Goal: Information Seeking & Learning: Check status

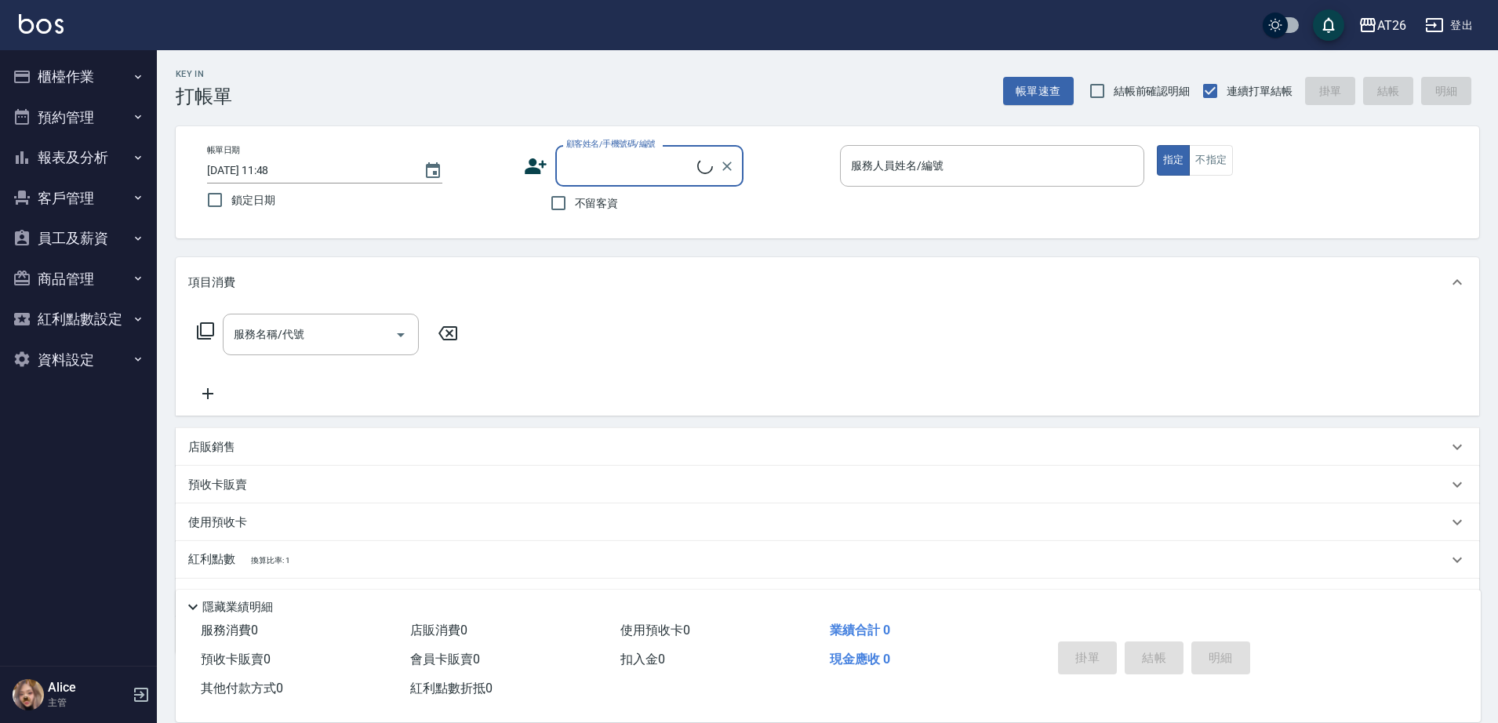
click at [136, 133] on button "預約管理" at bounding box center [78, 117] width 144 height 41
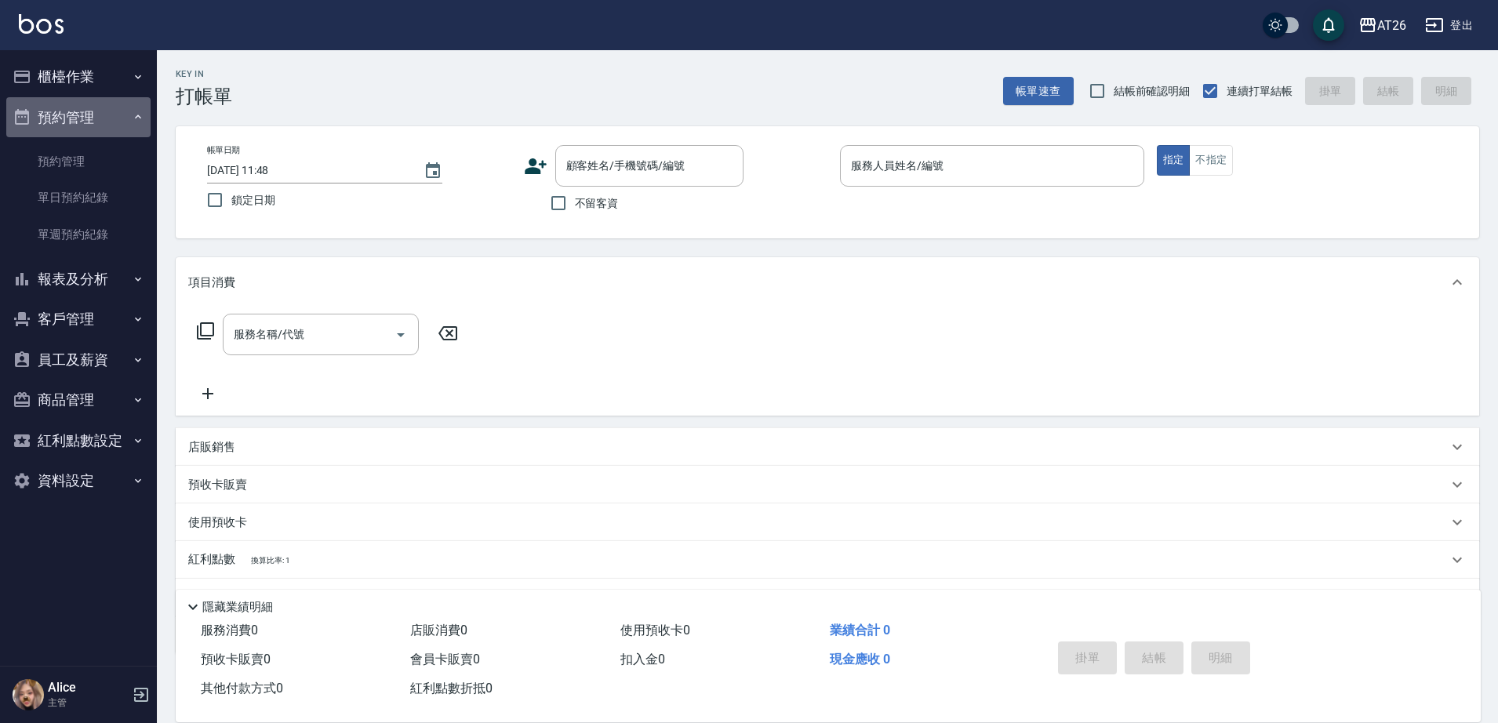
click at [131, 110] on button "預約管理" at bounding box center [78, 117] width 144 height 41
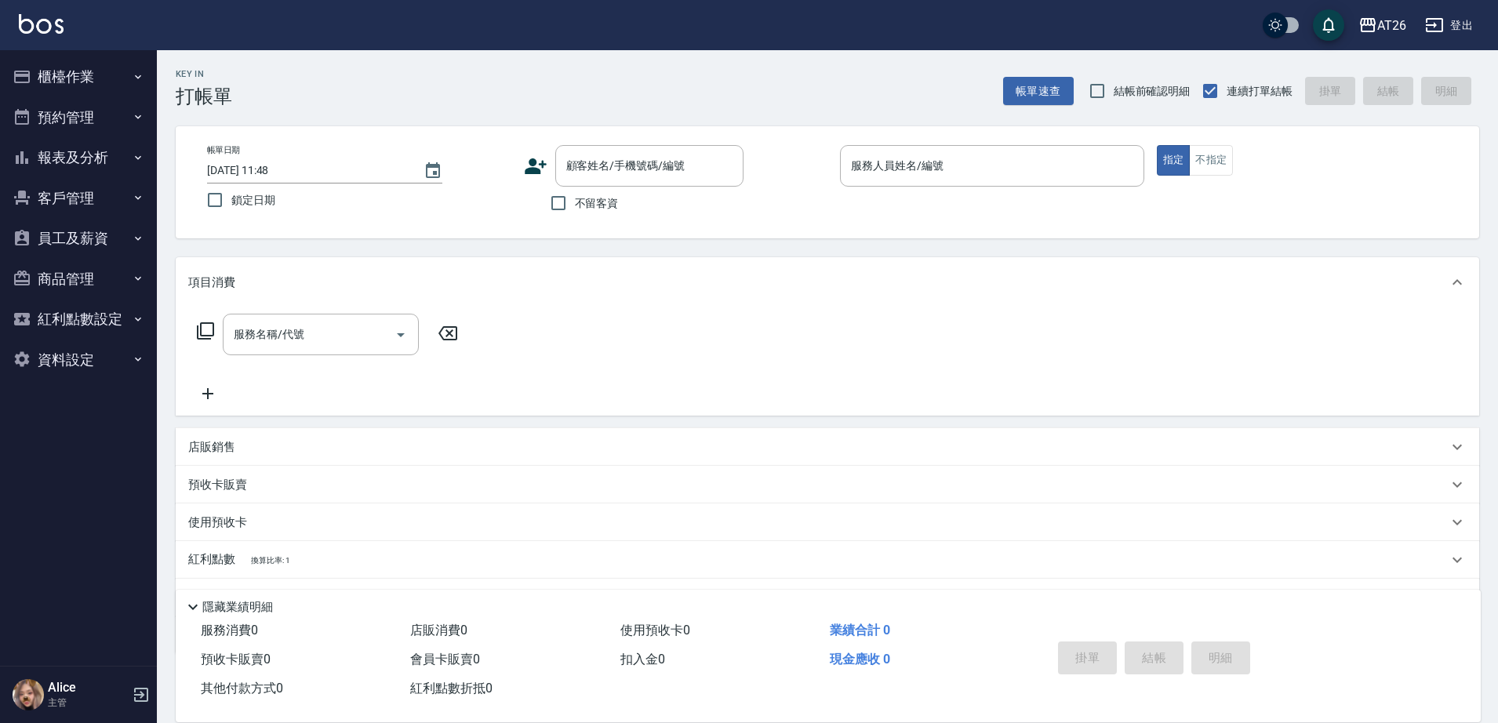
click at [110, 176] on button "報表及分析" at bounding box center [78, 157] width 144 height 41
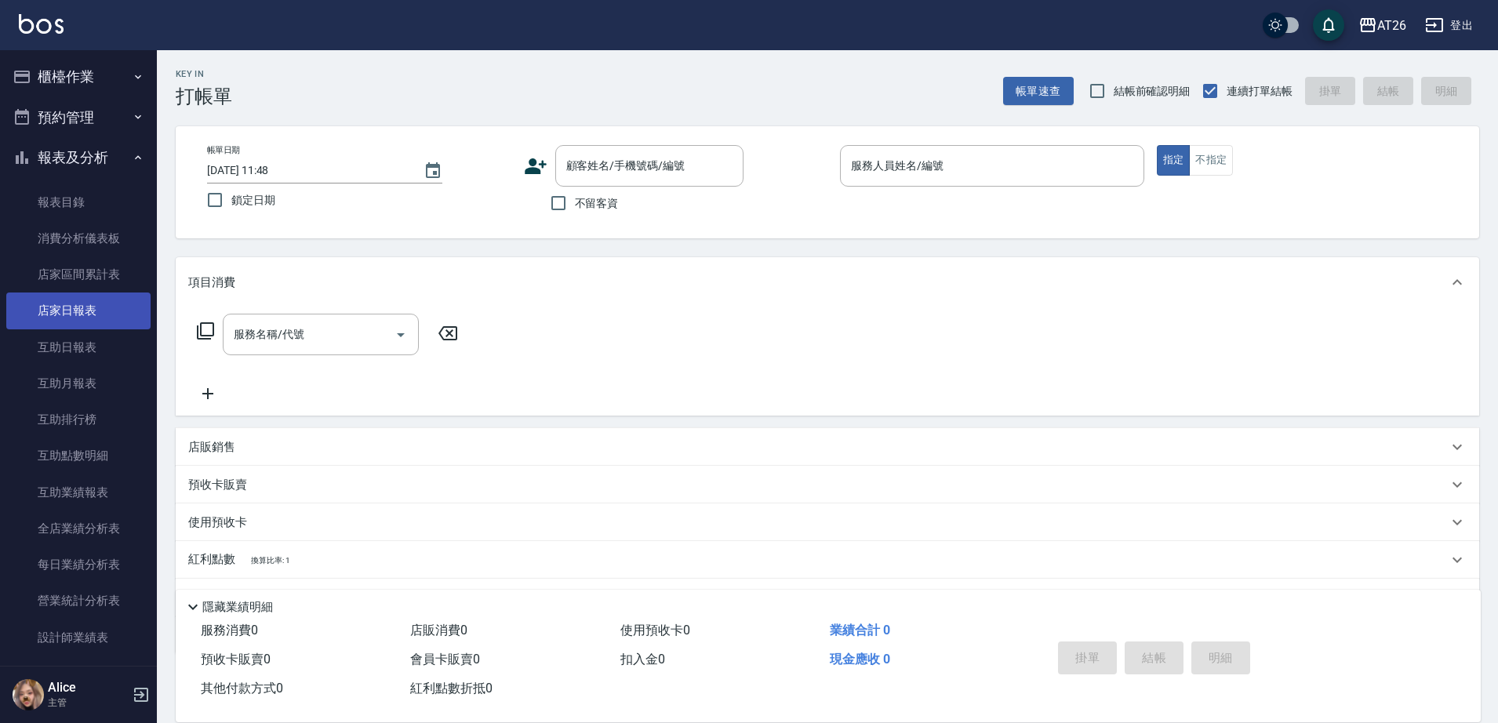
click at [97, 308] on link "店家日報表" at bounding box center [78, 311] width 144 height 36
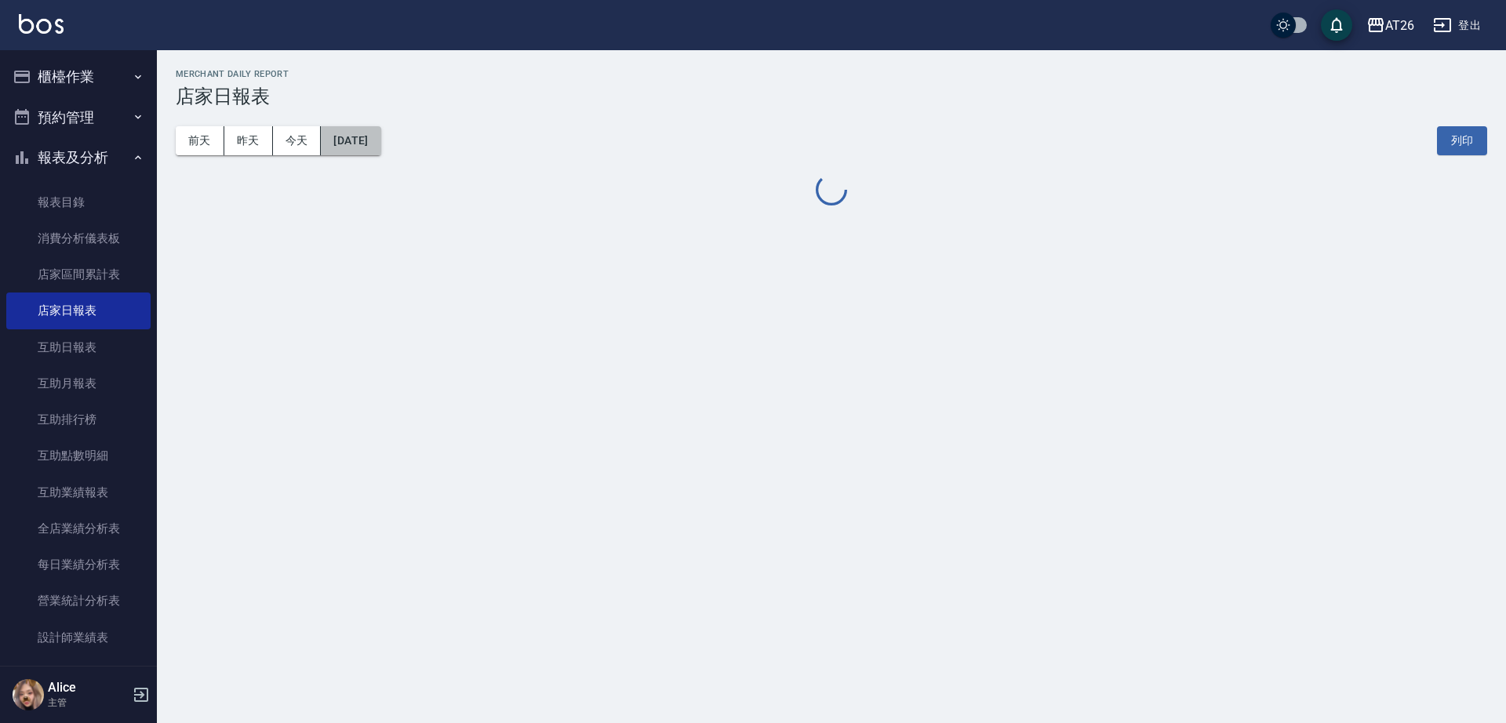
click at [364, 148] on button "[DATE]" at bounding box center [351, 140] width 60 height 29
click at [369, 135] on button "[DATE]" at bounding box center [351, 140] width 60 height 29
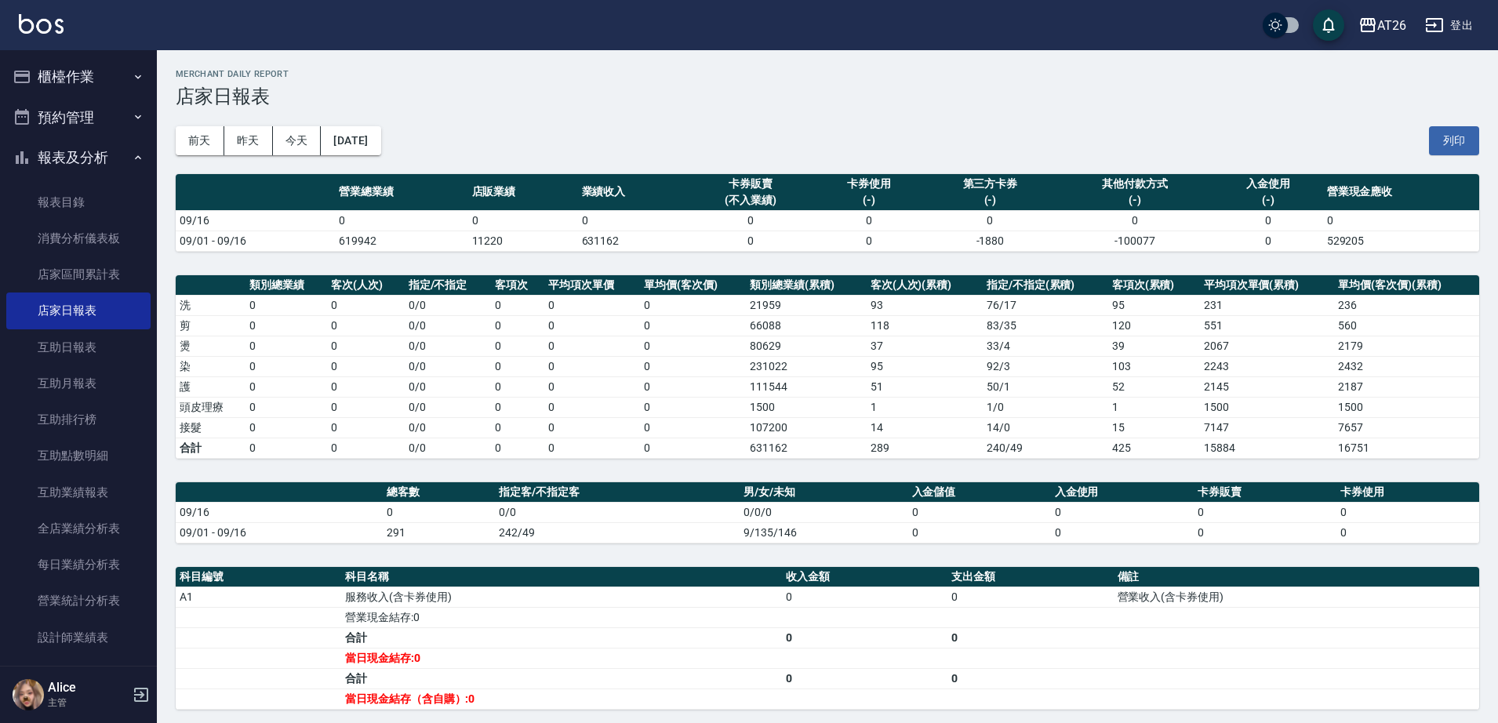
click at [369, 184] on th "營業總業績" at bounding box center [401, 192] width 133 height 37
click at [369, 159] on div "前天 昨天 今天 2025/09/16 列印" at bounding box center [828, 140] width 1304 height 67
click at [371, 141] on button "[DATE]" at bounding box center [351, 140] width 60 height 29
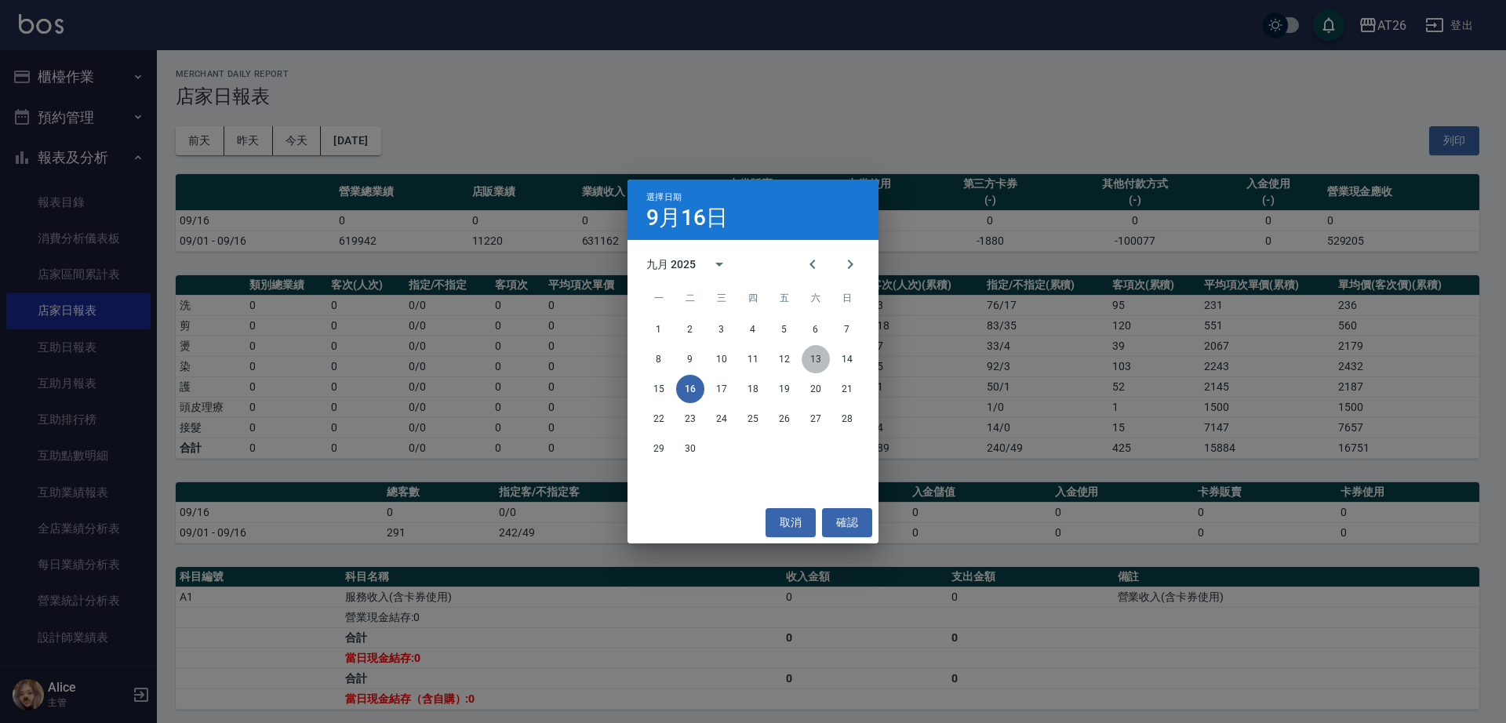
click at [824, 365] on button "13" at bounding box center [816, 359] width 28 height 28
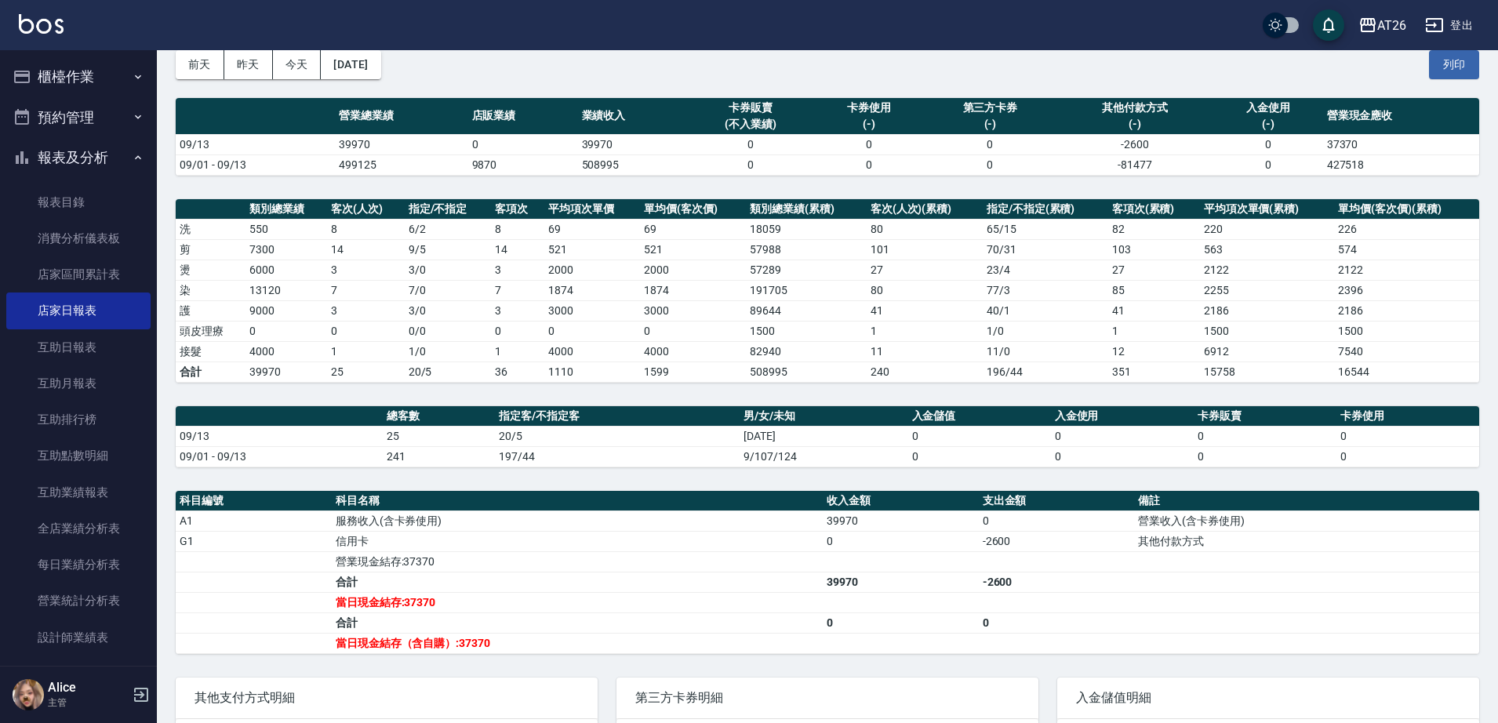
scroll to position [98, 0]
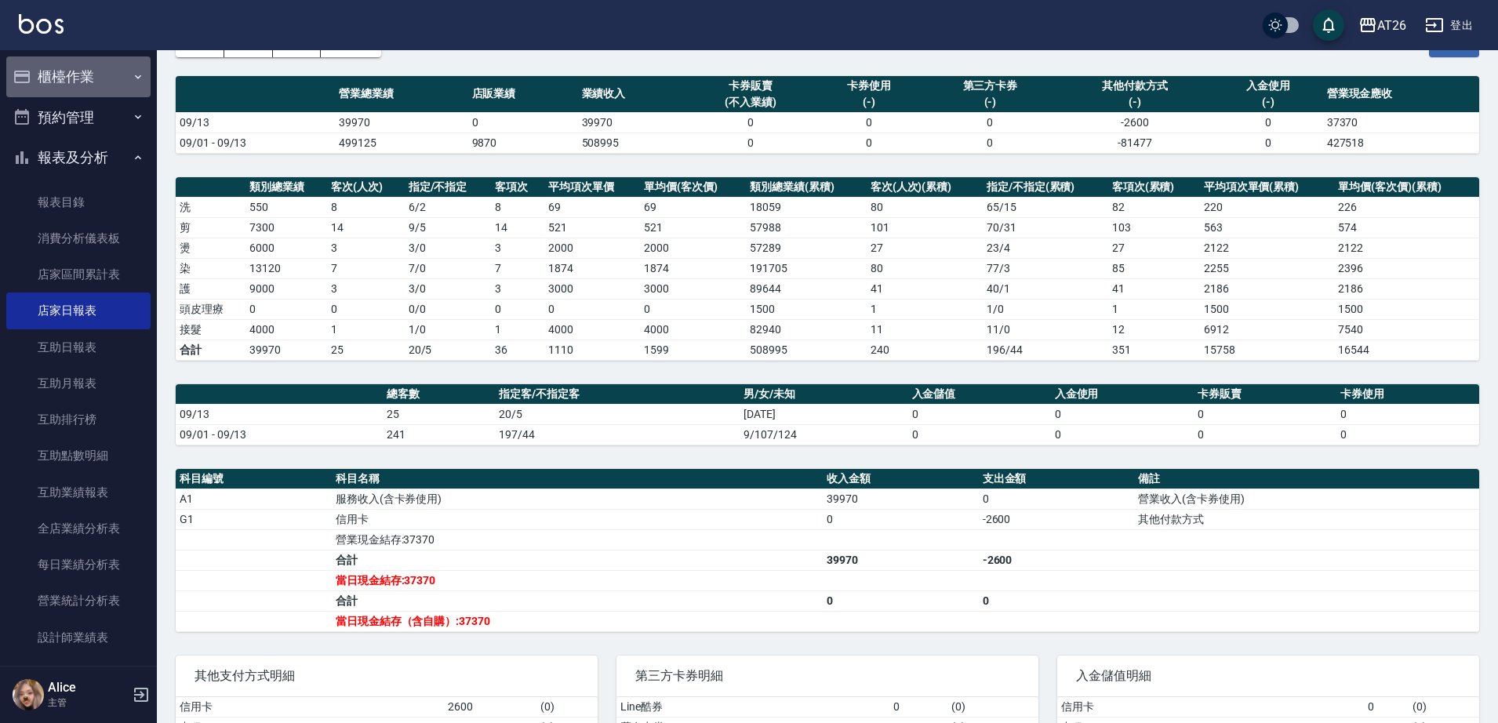
click at [115, 89] on button "櫃檯作業" at bounding box center [78, 76] width 144 height 41
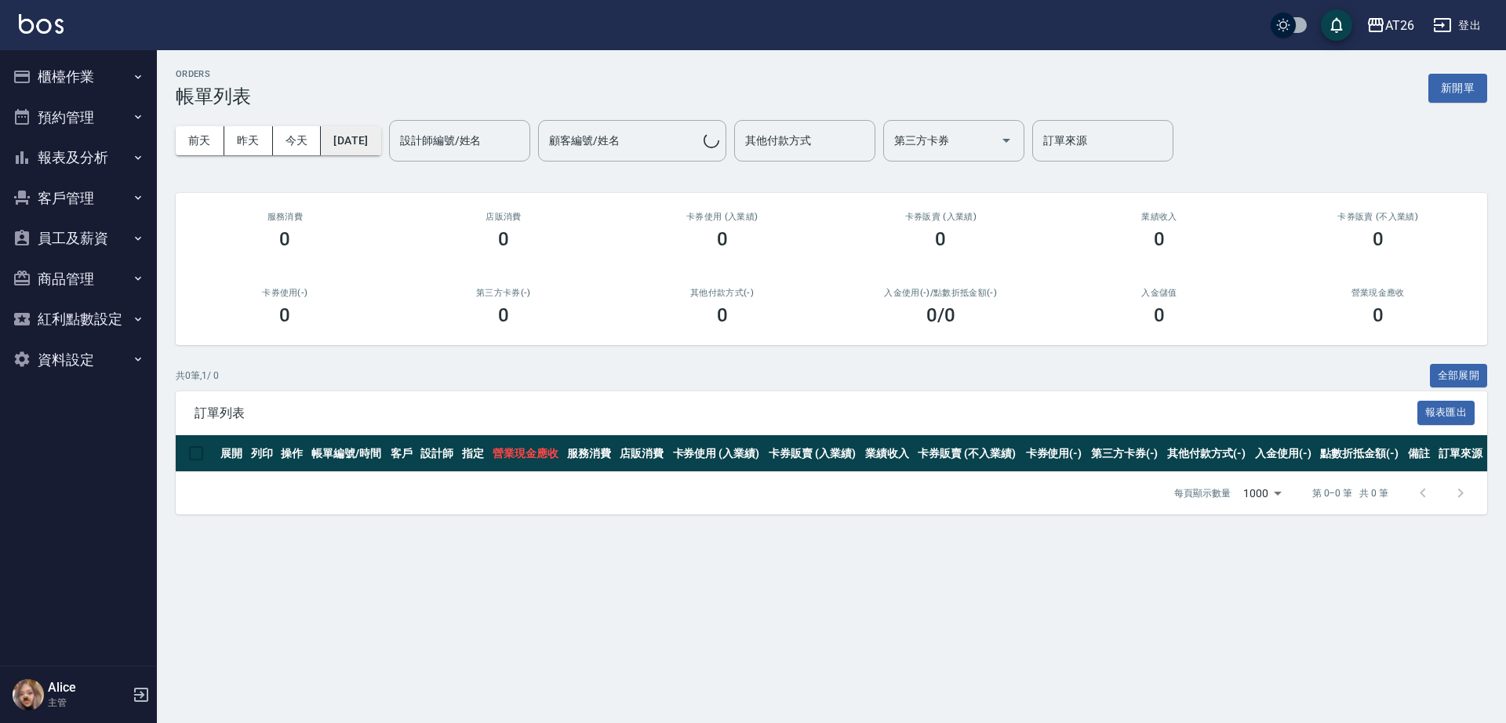
click at [376, 151] on button "[DATE]" at bounding box center [351, 140] width 60 height 29
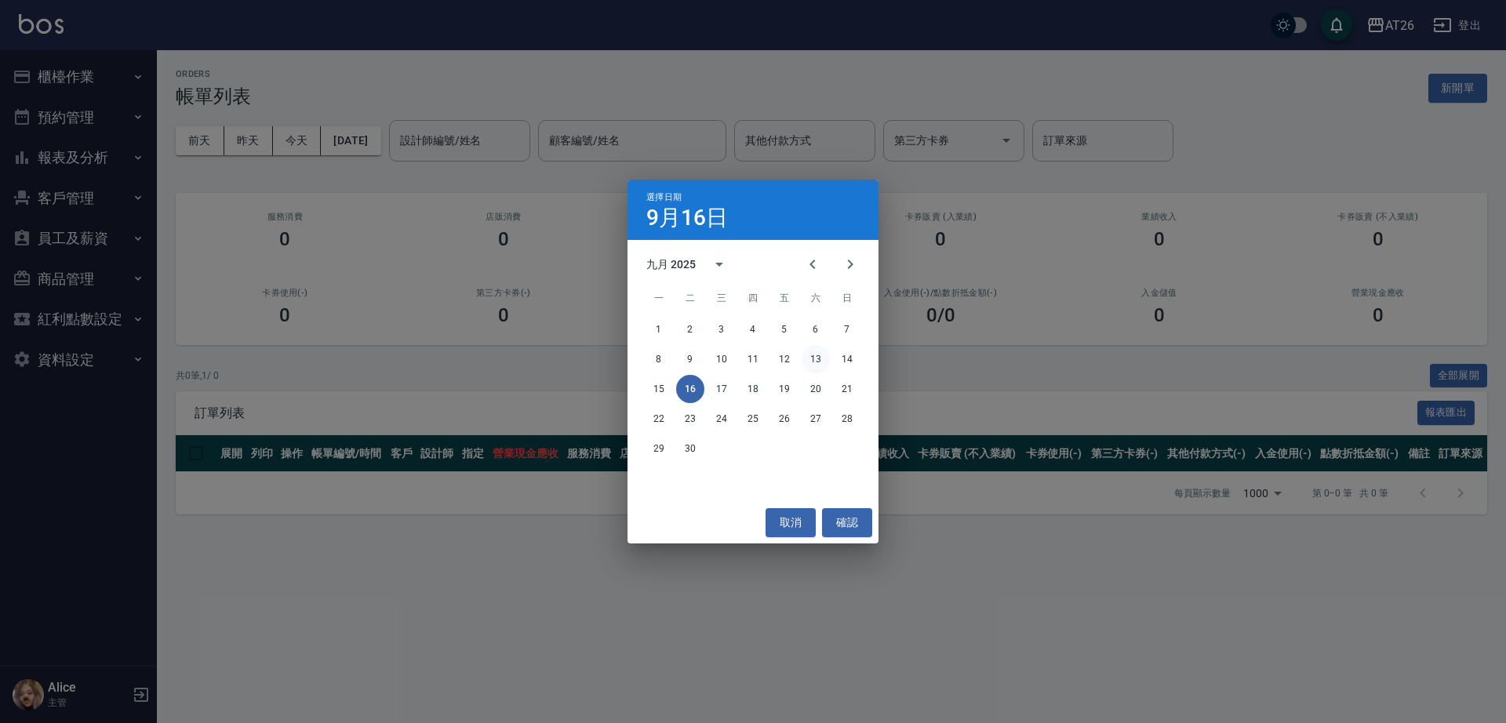
click at [822, 362] on button "13" at bounding box center [816, 359] width 28 height 28
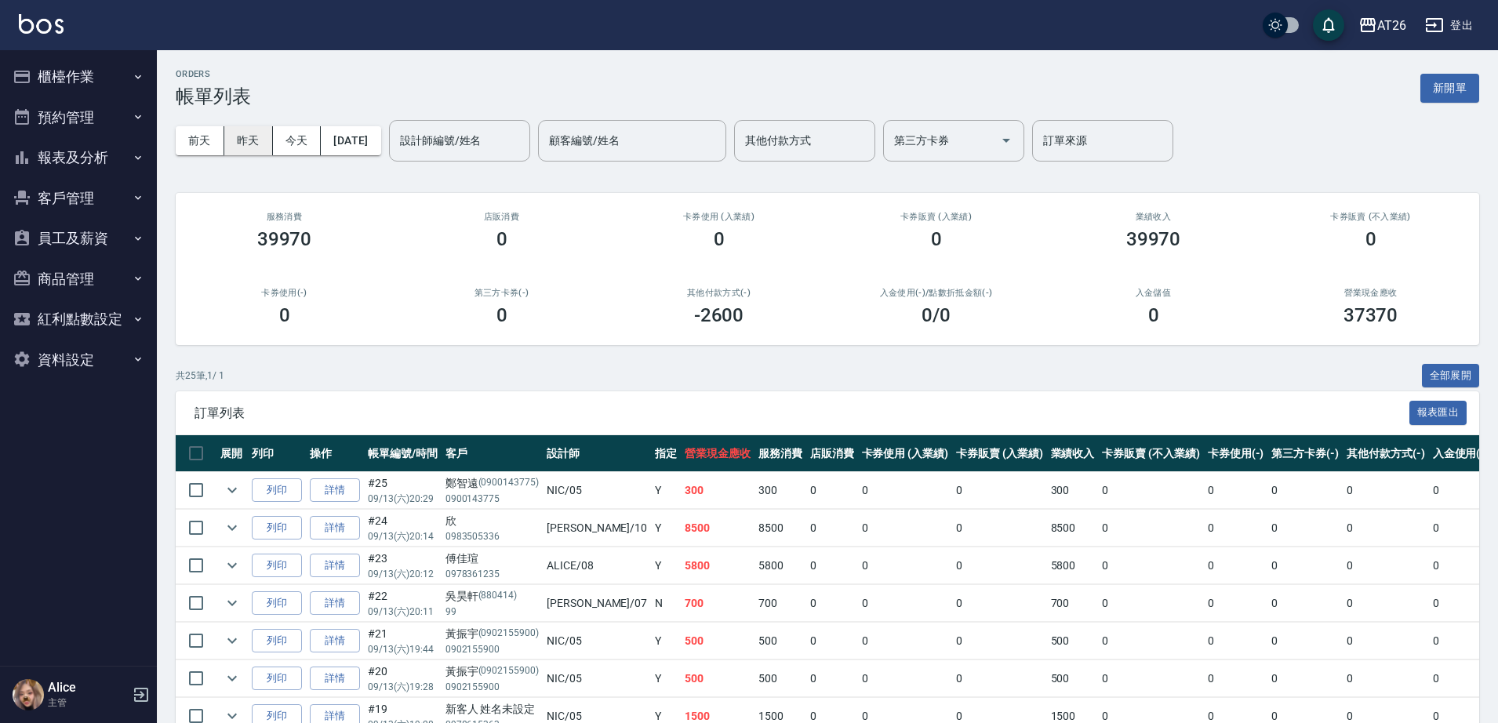
click at [250, 152] on button "昨天" at bounding box center [248, 140] width 49 height 29
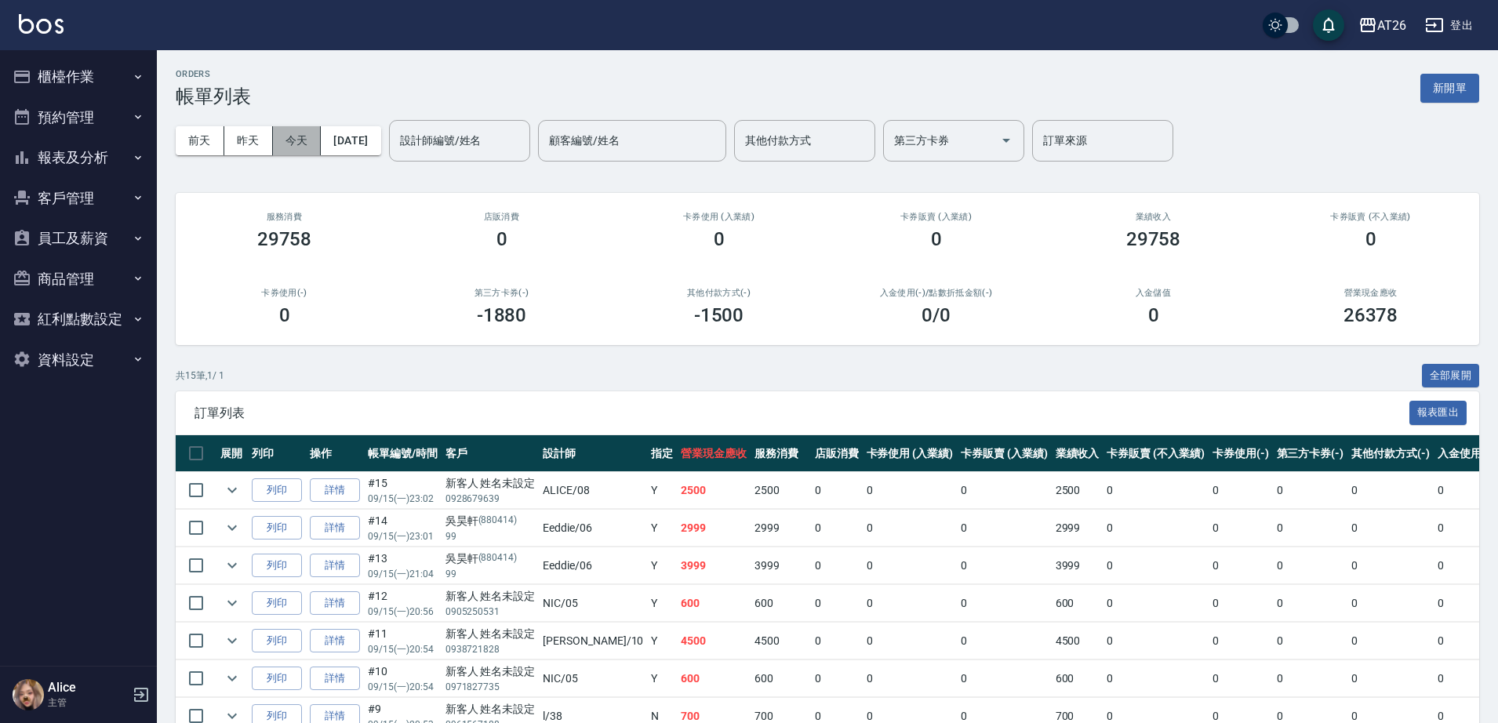
click at [315, 144] on button "今天" at bounding box center [297, 140] width 49 height 29
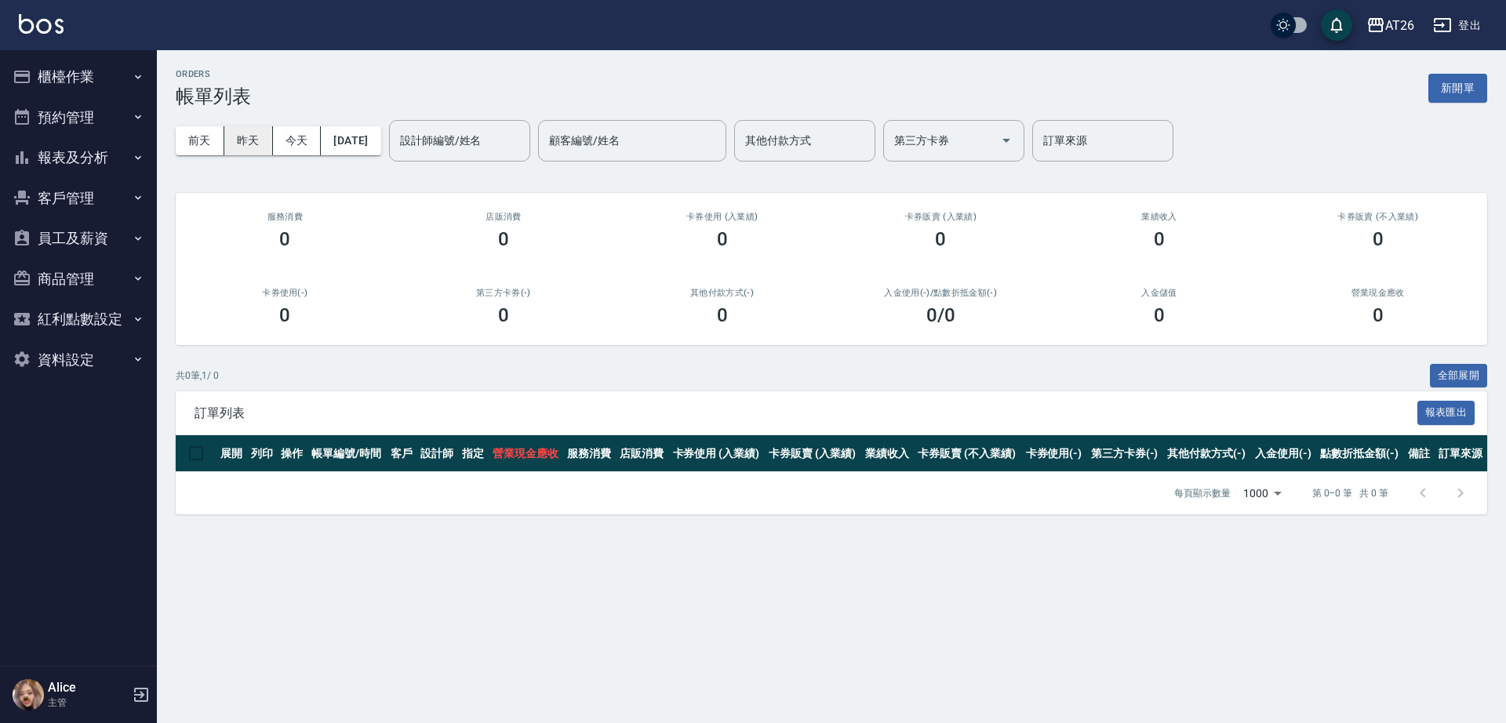
click at [242, 141] on button "昨天" at bounding box center [248, 140] width 49 height 29
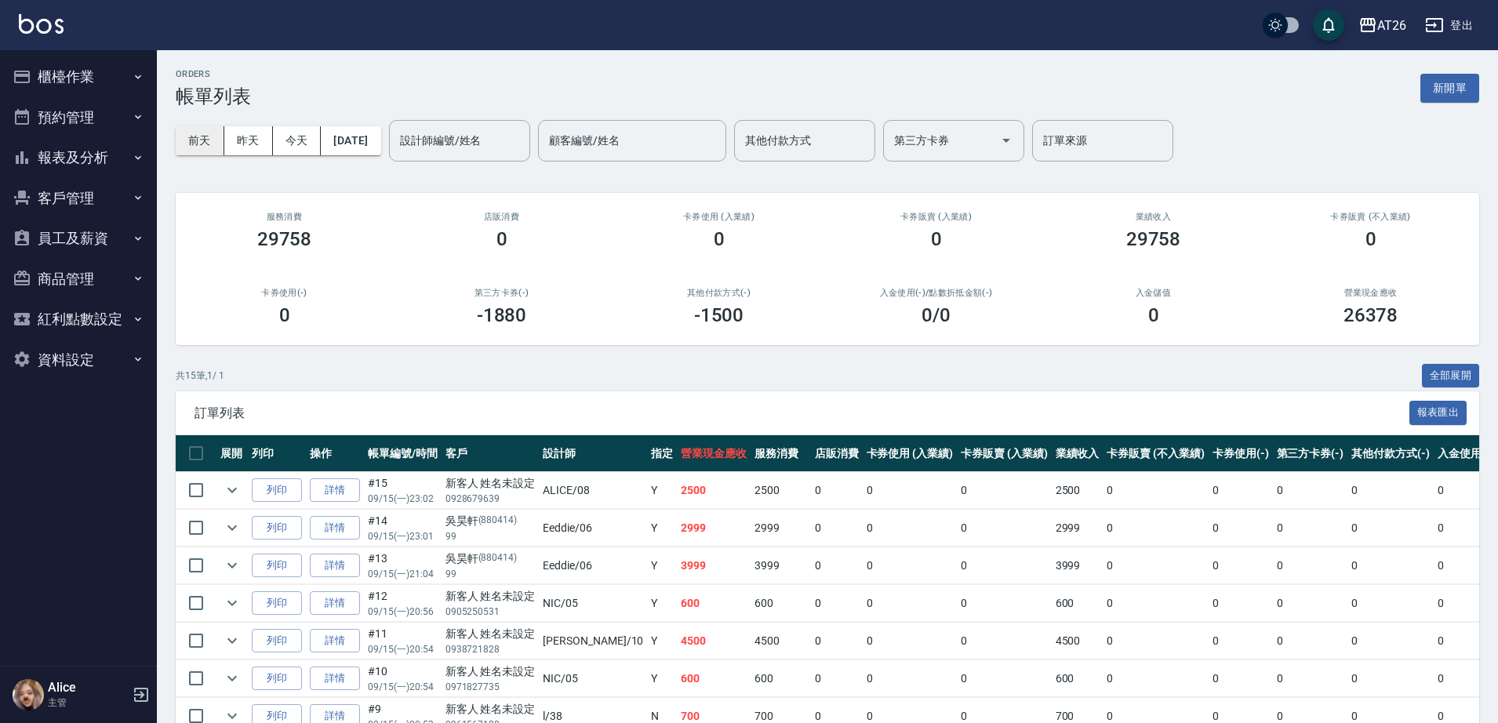
click at [202, 133] on button "前天" at bounding box center [200, 140] width 49 height 29
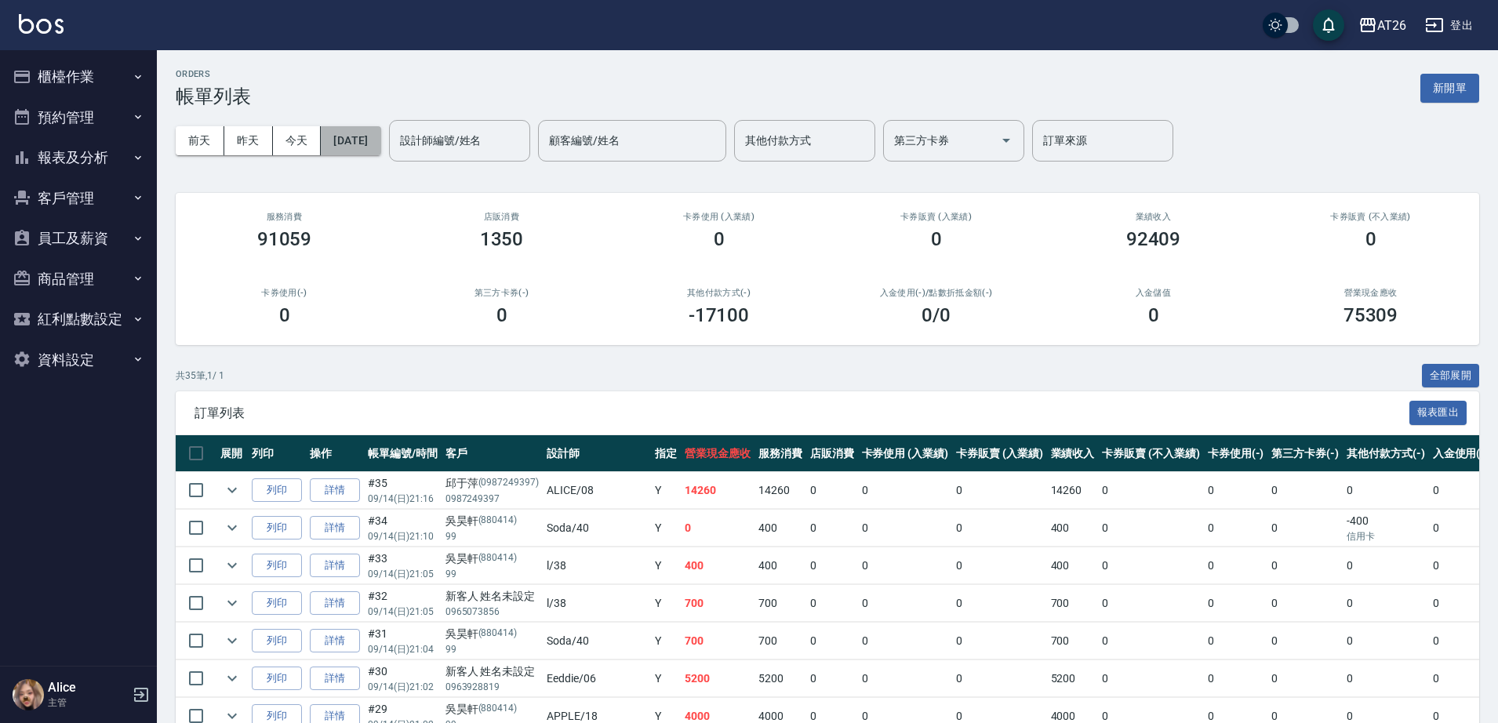
click at [351, 136] on button "[DATE]" at bounding box center [351, 140] width 60 height 29
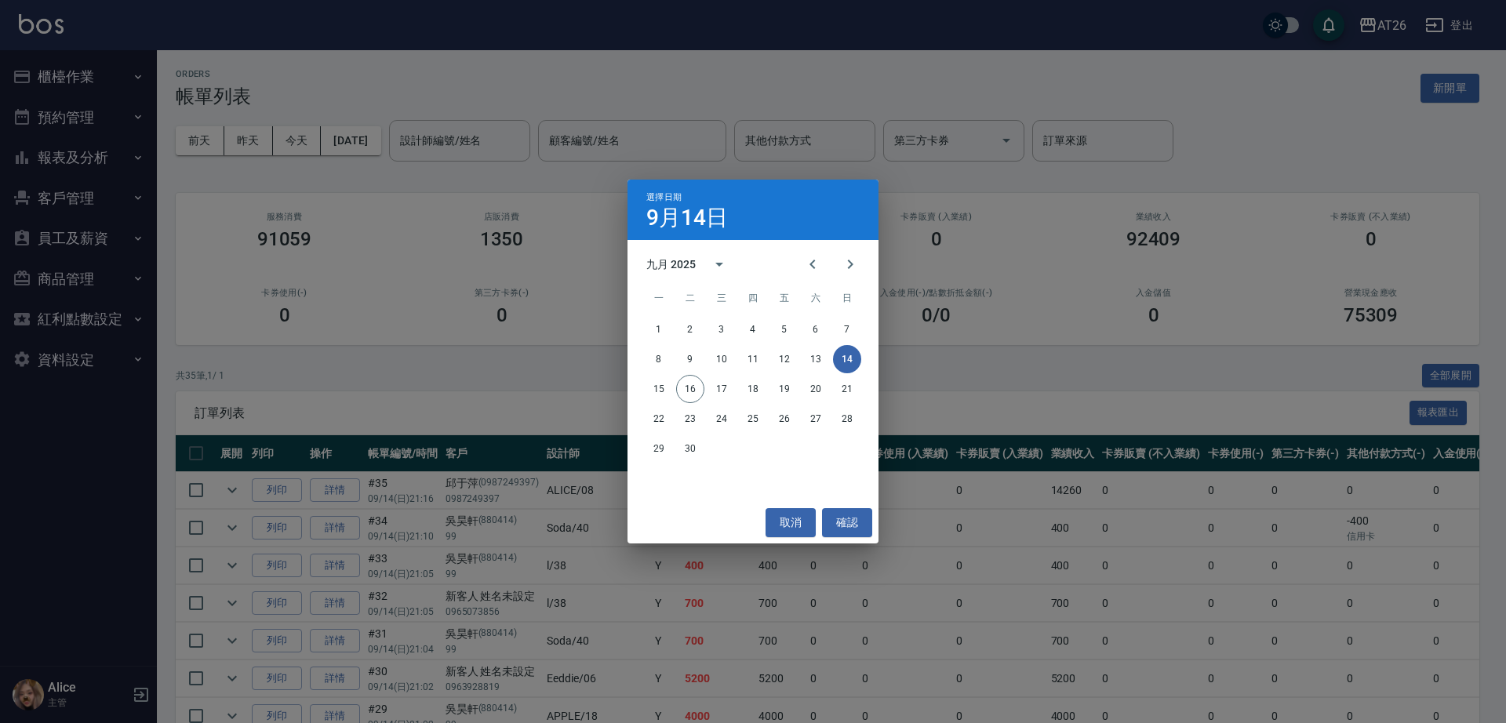
click at [833, 345] on button "14" at bounding box center [847, 359] width 28 height 28
click at [766, 513] on div "取消 確認" at bounding box center [752, 523] width 251 height 42
click at [787, 519] on button "取消" at bounding box center [791, 522] width 50 height 29
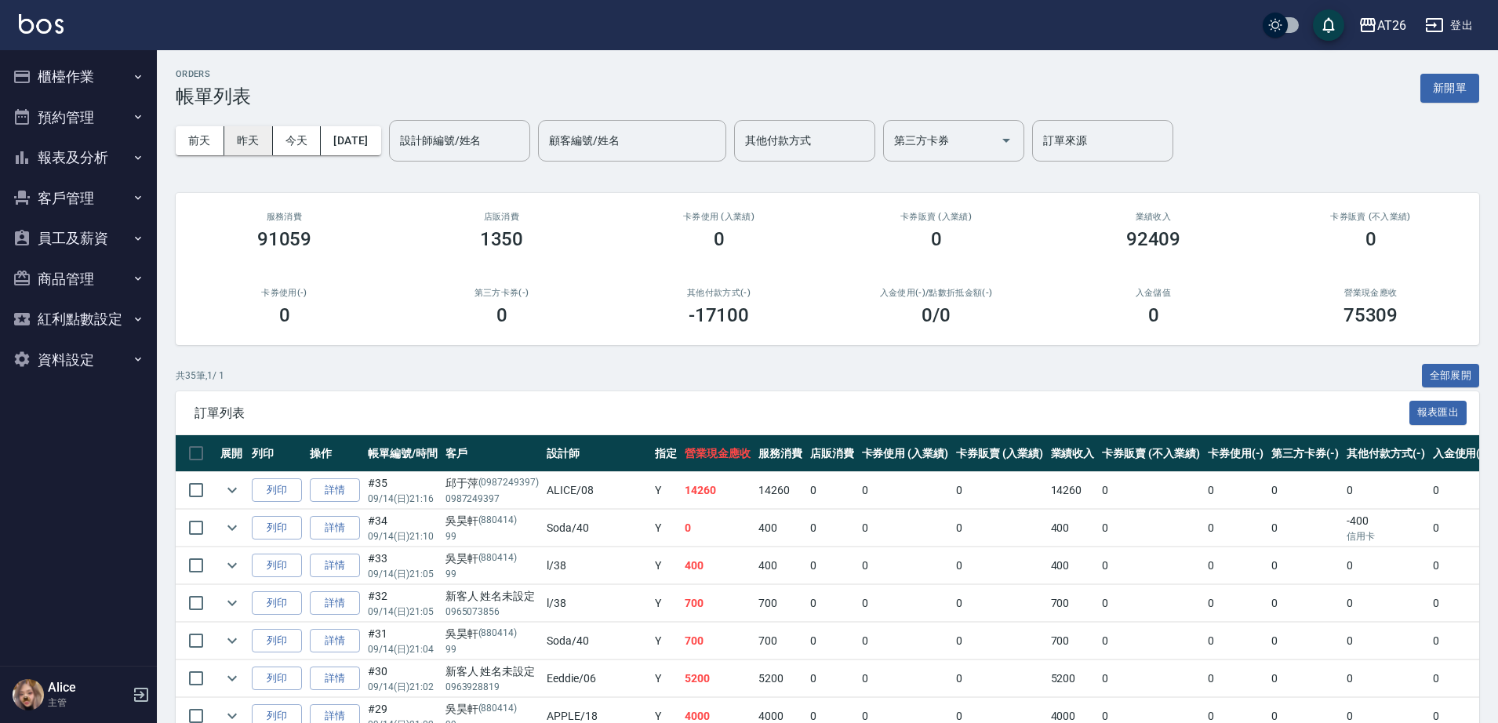
click at [237, 139] on button "昨天" at bounding box center [248, 140] width 49 height 29
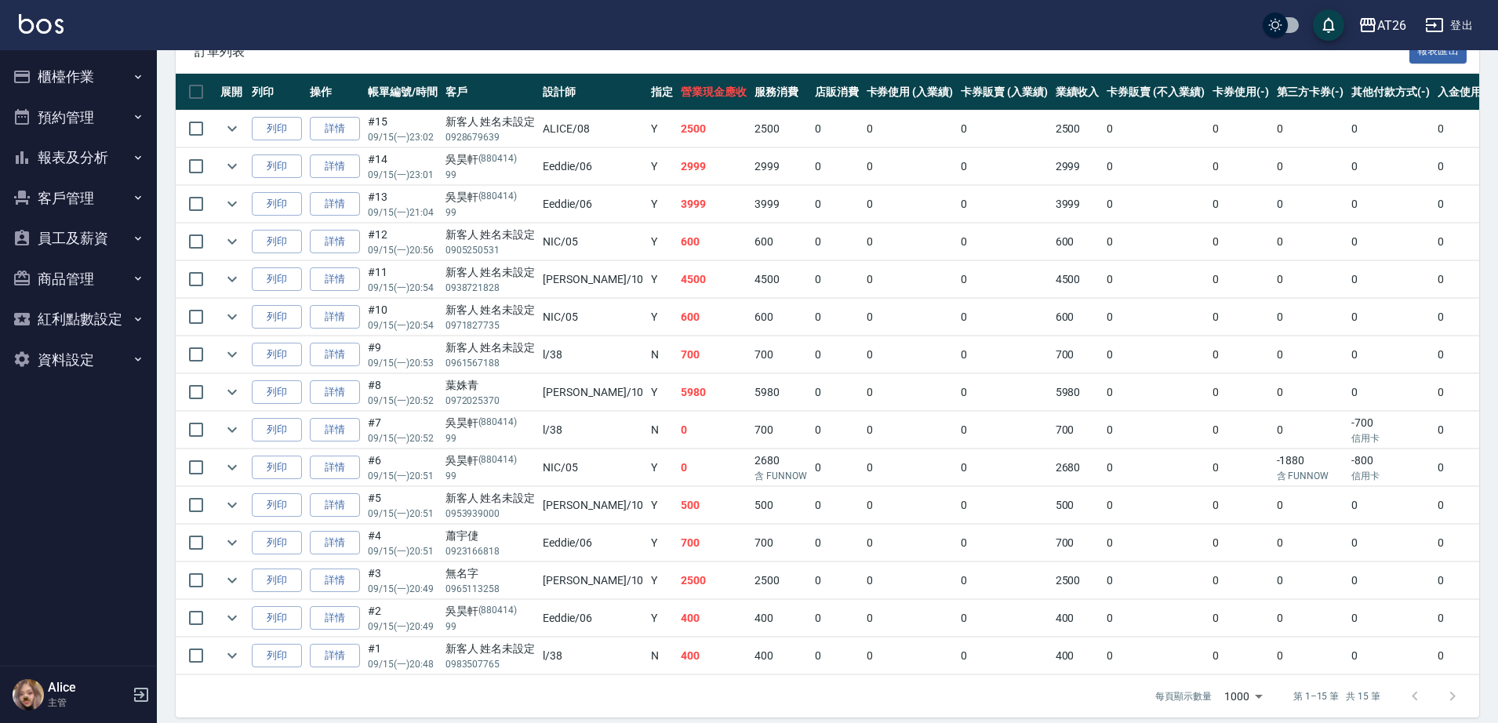
scroll to position [390, 0]
